Goal: Task Accomplishment & Management: Manage account settings

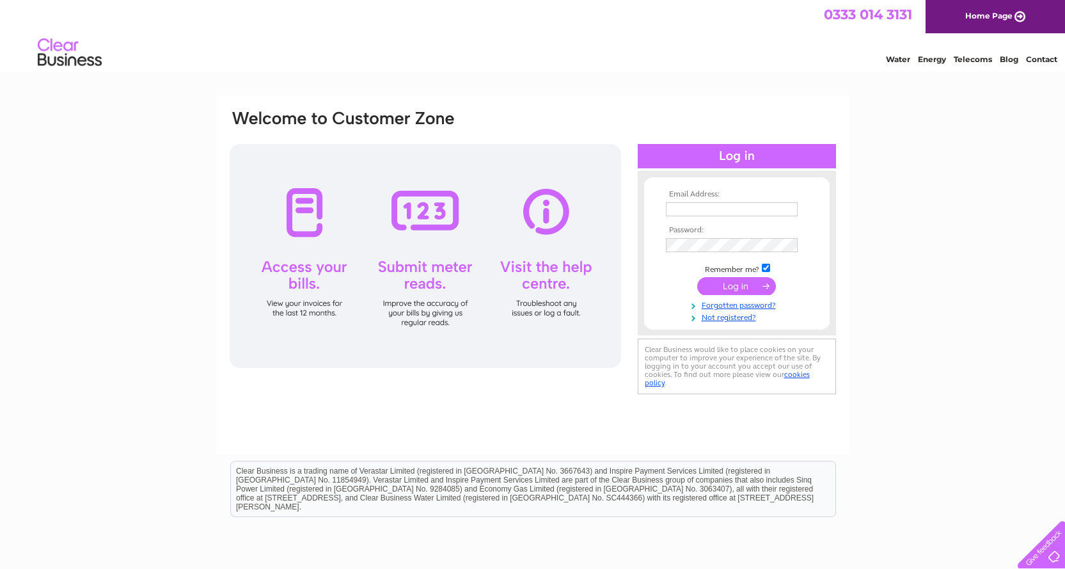
type input "camborneconclub@hotmail.co.uk"
click at [753, 287] on input "submit" at bounding box center [736, 286] width 79 height 18
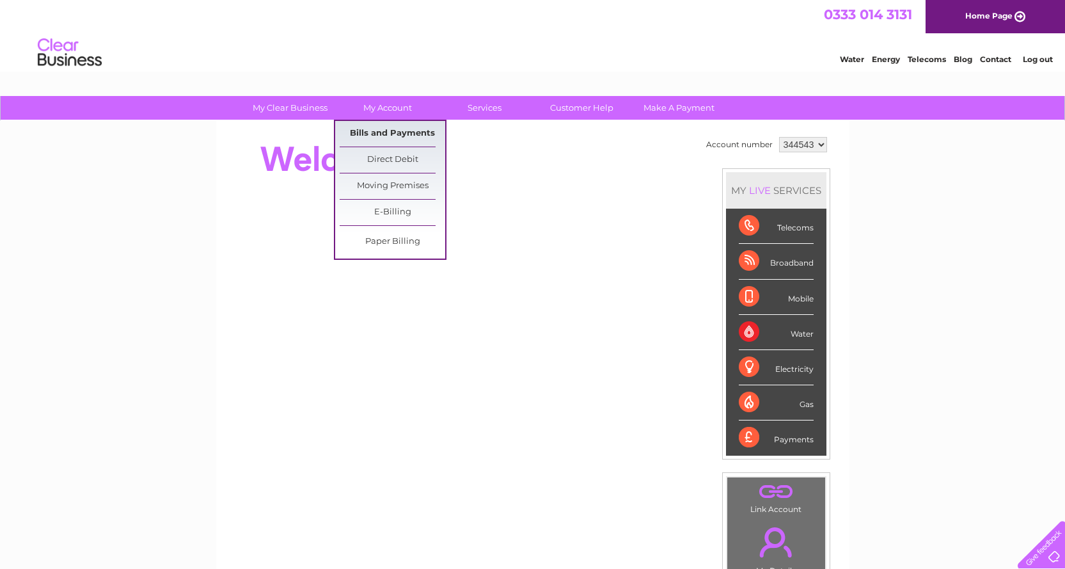
click at [389, 129] on link "Bills and Payments" at bounding box center [393, 134] width 106 height 26
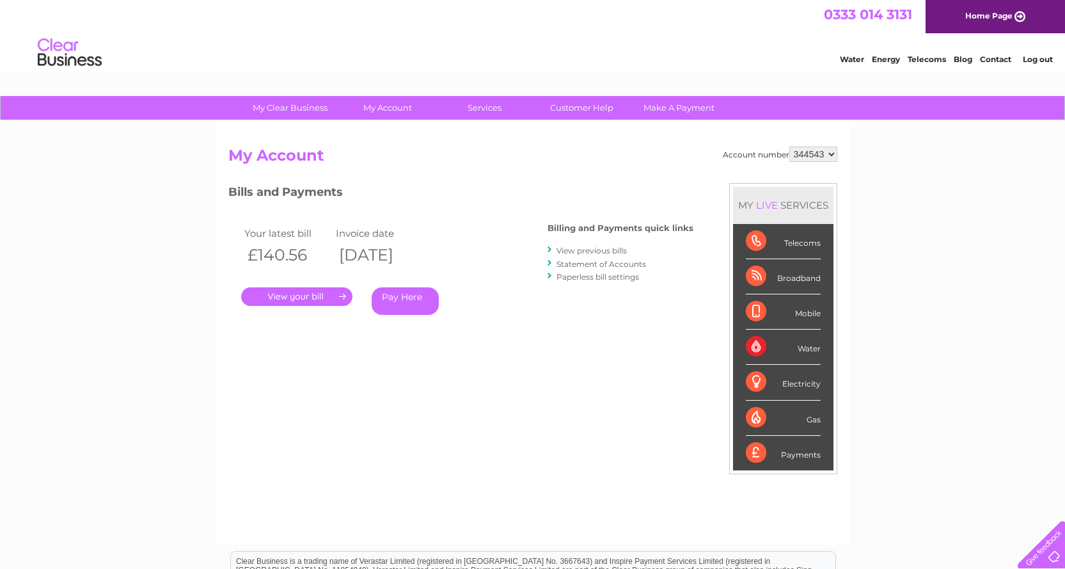
click at [298, 283] on div ". Pay Here" at bounding box center [369, 277] width 256 height 19
click at [312, 303] on link "." at bounding box center [296, 296] width 111 height 19
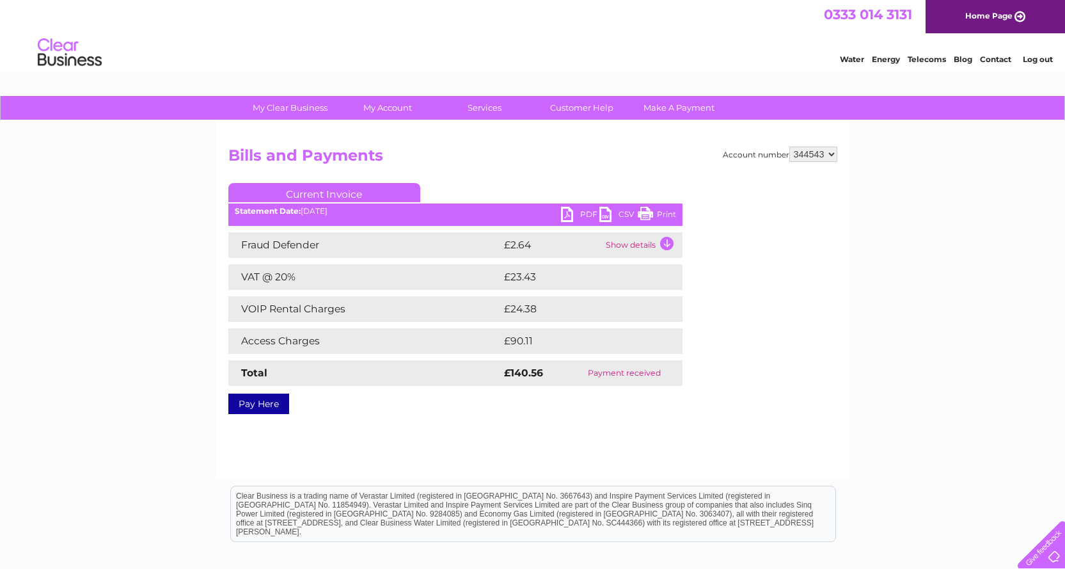
click at [581, 214] on link "PDF" at bounding box center [580, 216] width 38 height 19
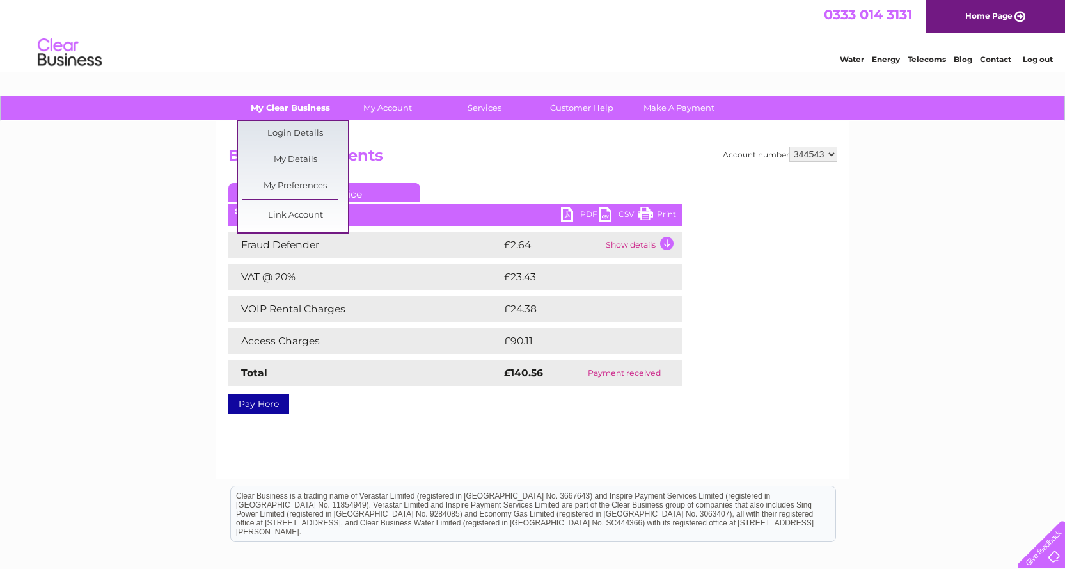
click at [317, 106] on link "My Clear Business" at bounding box center [290, 108] width 106 height 24
